Goal: Use online tool/utility: Utilize a website feature to perform a specific function

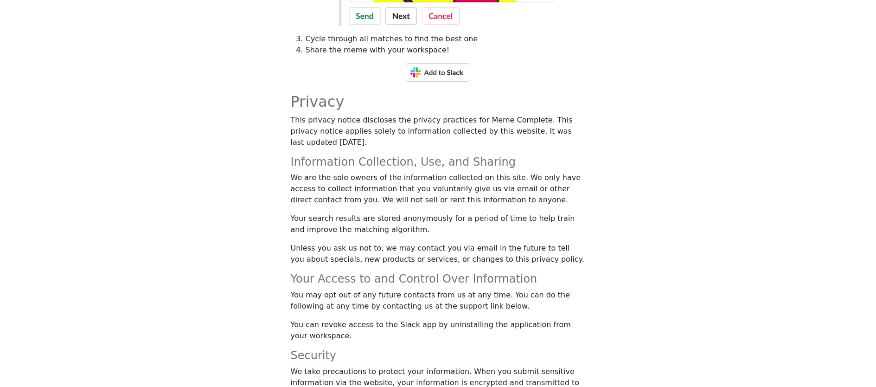
scroll to position [257, 0]
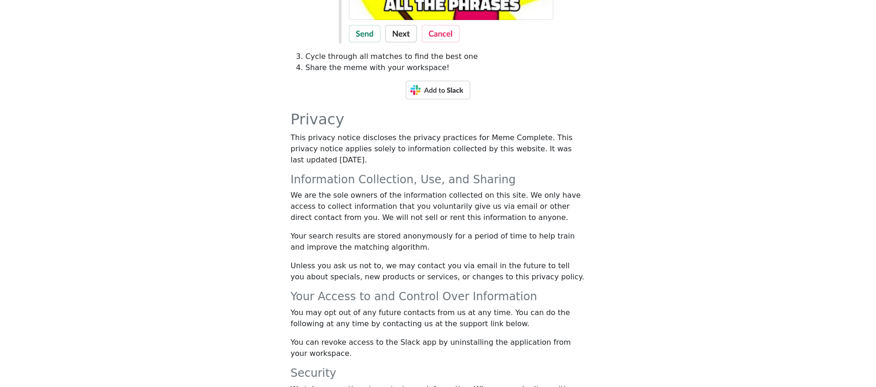
click at [432, 92] on img at bounding box center [438, 90] width 64 height 19
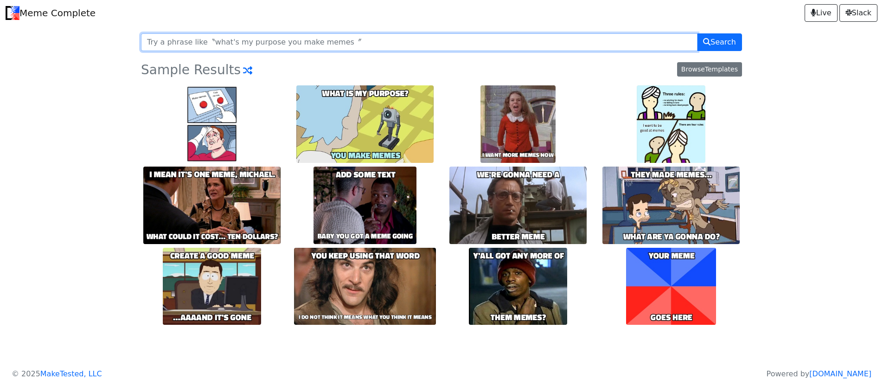
click at [154, 41] on input "text" at bounding box center [419, 42] width 556 height 18
type input "I love it when a plan comes together"
click at [697, 33] on button "Search" at bounding box center [719, 42] width 45 height 18
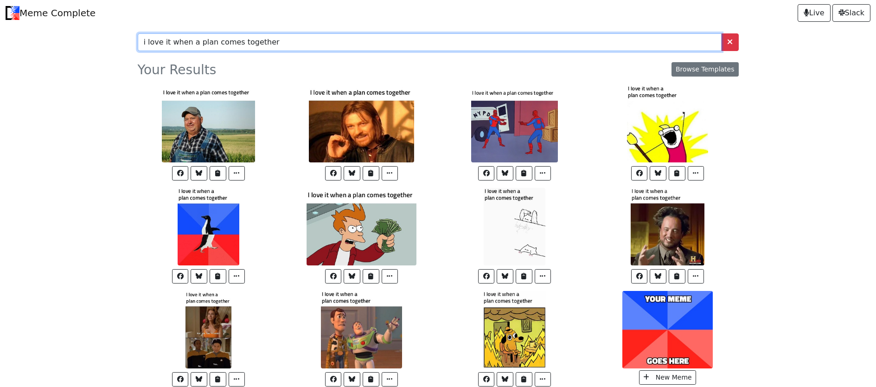
drag, startPoint x: 290, startPoint y: 39, endPoint x: 117, endPoint y: 40, distance: 172.4
click at [117, 40] on body "Meme Complete Live [GEOGRAPHIC_DATA] i love it when a plan comes together Your …" at bounding box center [438, 210] width 876 height 420
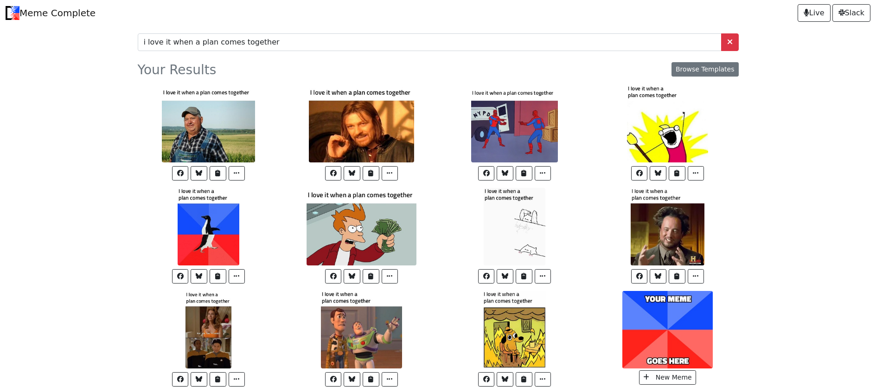
drag, startPoint x: 162, startPoint y: 43, endPoint x: 210, endPoint y: 46, distance: 48.3
click at [208, 46] on body "Meme Complete Live Slack i love it when a plan comes together Your Results Brow…" at bounding box center [438, 210] width 876 height 420
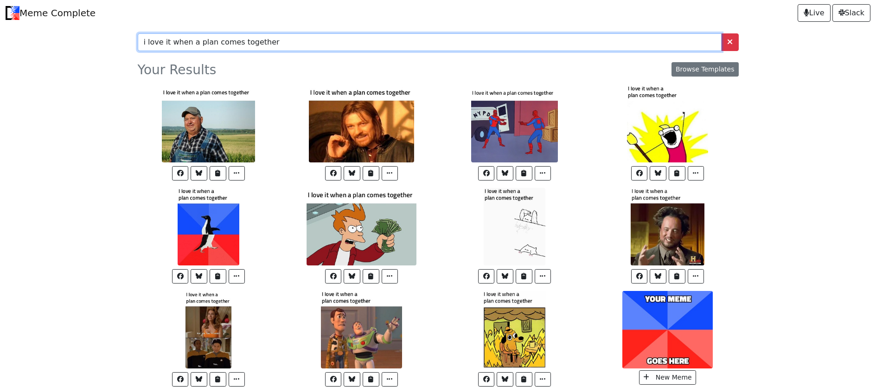
drag, startPoint x: 295, startPoint y: 41, endPoint x: 295, endPoint y: 47, distance: 6.0
click at [295, 47] on input "i love it when a plan comes together" at bounding box center [430, 42] width 584 height 18
